Goal: Transaction & Acquisition: Subscribe to service/newsletter

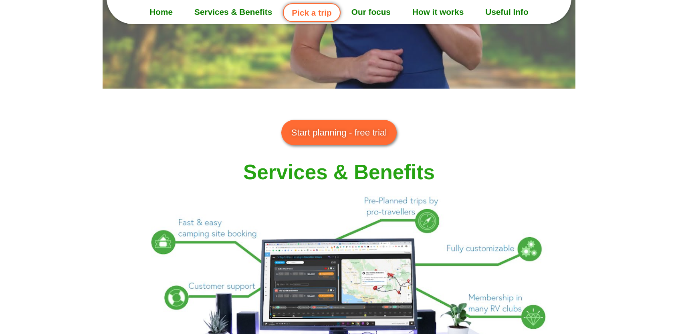
scroll to position [641, 0]
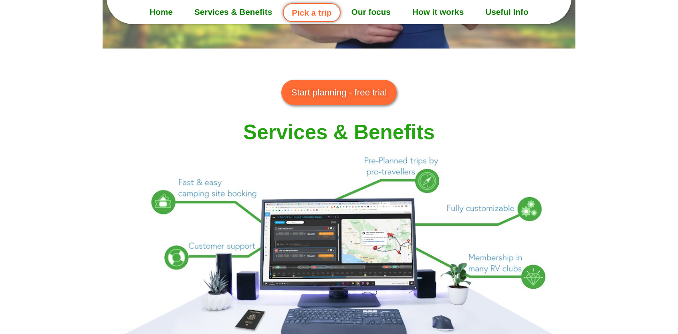
click at [362, 92] on span "Start planning - free trial" at bounding box center [339, 93] width 96 height 14
